Goal: Task Accomplishment & Management: Use online tool/utility

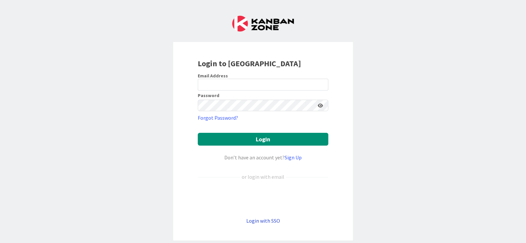
click at [271, 220] on link "Login with SSO" at bounding box center [263, 220] width 34 height 7
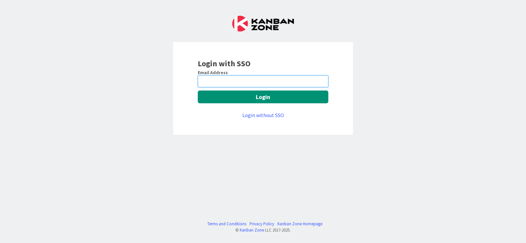
click at [208, 81] on input "email" at bounding box center [263, 81] width 130 height 12
type input "[EMAIL_ADDRESS][PERSON_NAME][DOMAIN_NAME]"
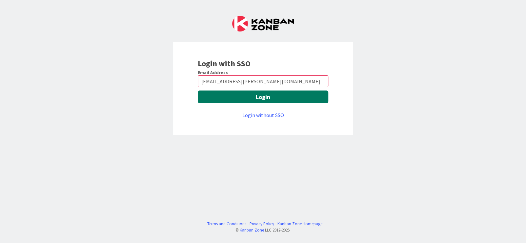
click at [256, 96] on button "Login" at bounding box center [263, 96] width 130 height 13
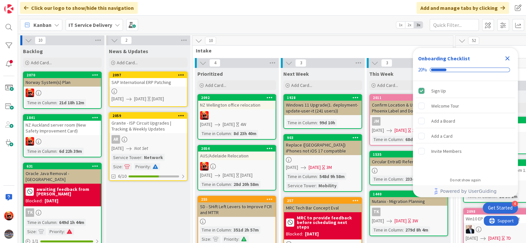
click at [507, 57] on icon "Close Checklist" at bounding box center [507, 58] width 8 height 8
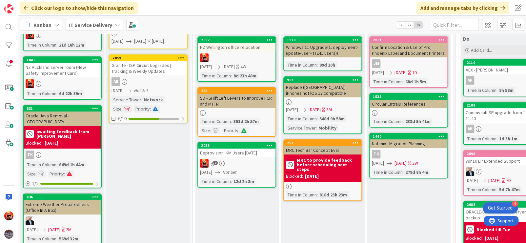
scroll to position [98, 0]
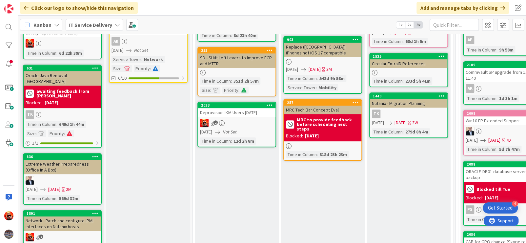
click at [238, 125] on div "2" at bounding box center [236, 123] width 77 height 9
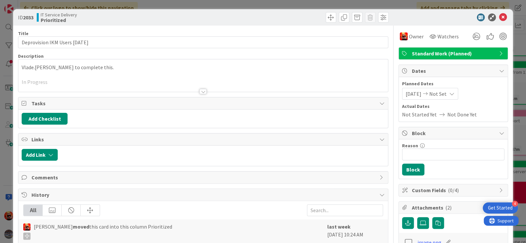
click at [107, 86] on div at bounding box center [202, 83] width 369 height 17
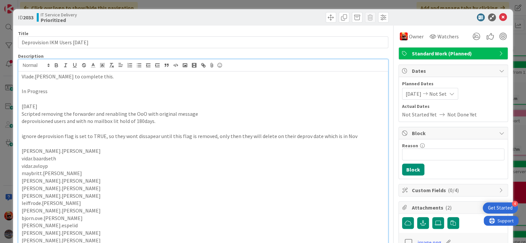
click at [60, 99] on p at bounding box center [203, 99] width 363 height 8
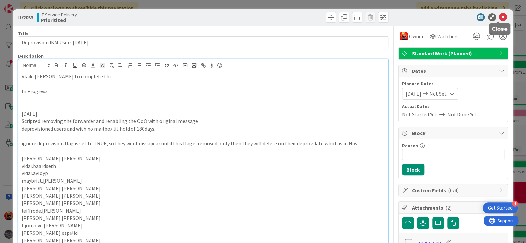
click at [499, 15] on icon at bounding box center [503, 17] width 8 height 8
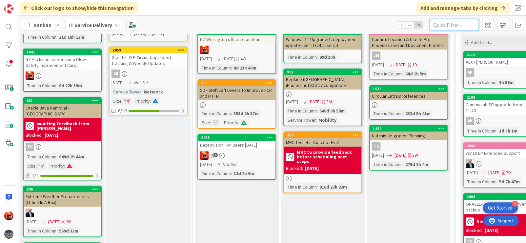
click at [454, 28] on input "text" at bounding box center [453, 25] width 49 height 12
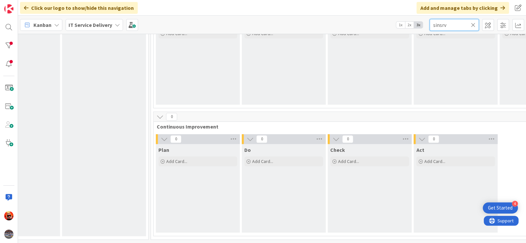
scroll to position [334, 305]
type input "sinsrvfs"
click at [473, 25] on icon at bounding box center [473, 25] width 5 height 6
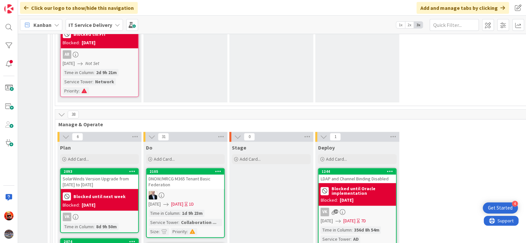
scroll to position [393, 403]
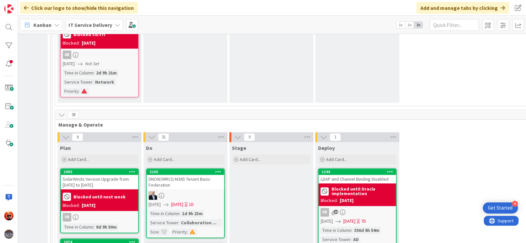
click at [192, 176] on div "DNOW/MRCG M365 Tenant Basic Federation" at bounding box center [185, 182] width 77 height 14
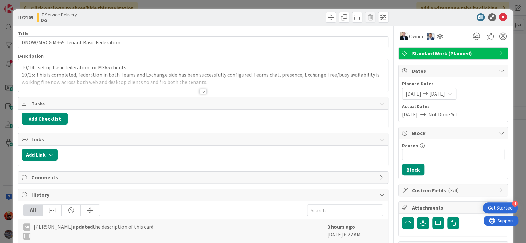
click at [201, 91] on div at bounding box center [202, 91] width 7 height 5
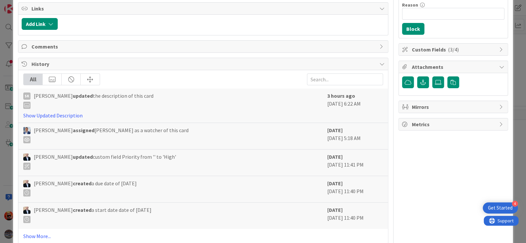
scroll to position [154, 0]
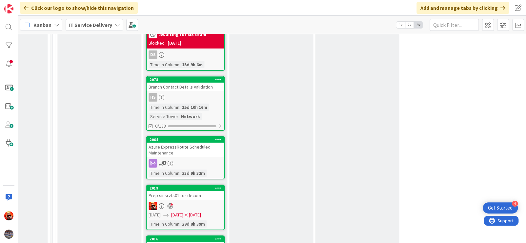
scroll to position [1180, 403]
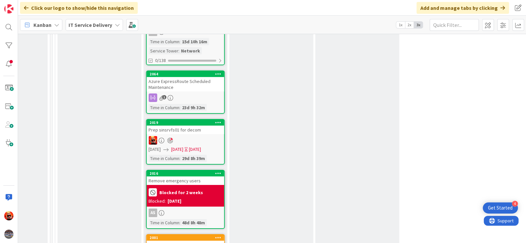
click at [183, 146] on span "10/10/2025" at bounding box center [177, 149] width 12 height 7
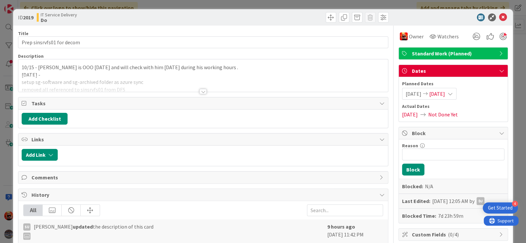
click at [453, 92] on icon at bounding box center [449, 93] width 5 height 5
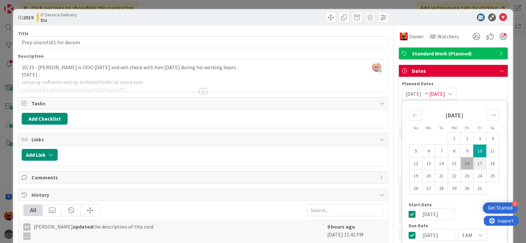
click at [475, 166] on td "17" at bounding box center [479, 163] width 13 height 12
type input "10/17/2025"
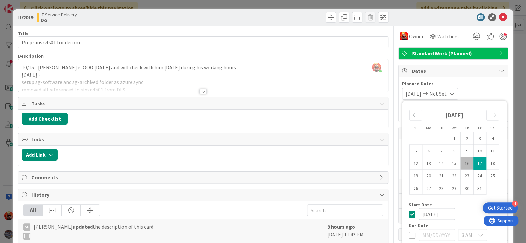
click at [474, 163] on td "17" at bounding box center [479, 163] width 13 height 12
type input "10/17/2025"
click at [513, 156] on div "ID 2019 IT Service Delivery Do Title 25 / 128 Prep sinsrvfs01 for decom Descrip…" at bounding box center [263, 121] width 526 height 243
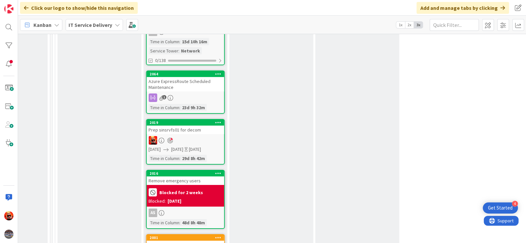
click at [203, 136] on div at bounding box center [185, 140] width 77 height 9
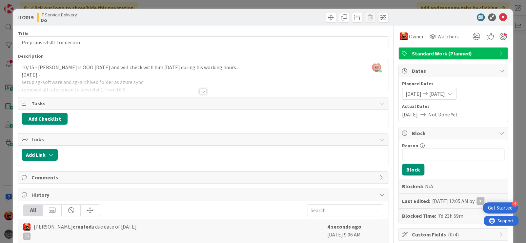
click at [200, 89] on div at bounding box center [202, 91] width 7 height 5
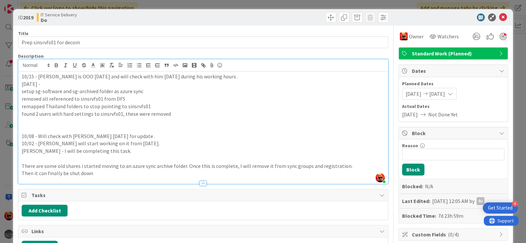
click at [23, 76] on p "10/15 - Vlade is OOO Yesterday and will check with him today during his working…" at bounding box center [203, 77] width 363 height 8
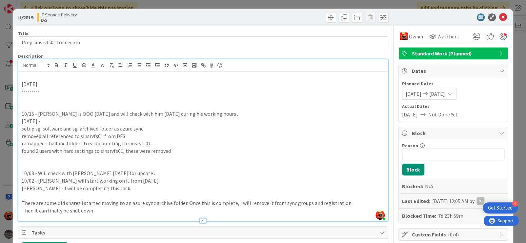
click at [44, 103] on p at bounding box center [203, 107] width 363 height 8
click at [41, 98] on p at bounding box center [203, 99] width 363 height 8
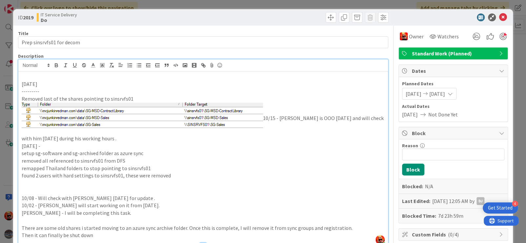
click at [275, 112] on p "10/15 - Vlade is OOO Yesterday and will check with him today during his working…" at bounding box center [203, 123] width 363 height 40
click at [264, 118] on p "10/15 - Vlade is OOO Yesterday and will check with him today during his working…" at bounding box center [203, 123] width 363 height 40
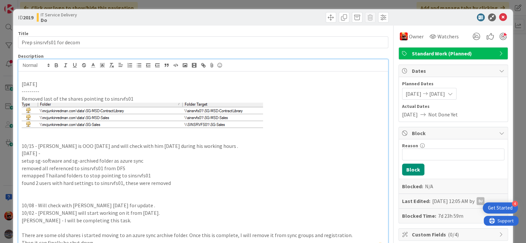
click at [273, 130] on p at bounding box center [203, 119] width 363 height 32
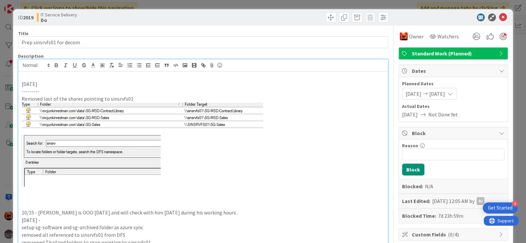
click at [105, 190] on p at bounding box center [203, 191] width 363 height 8
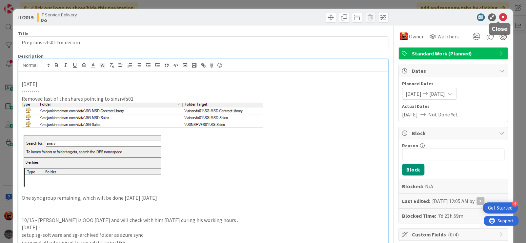
click at [501, 17] on icon at bounding box center [503, 17] width 8 height 8
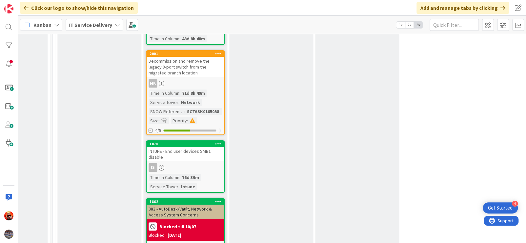
scroll to position [1409, 403]
